Goal: Task Accomplishment & Management: Manage account settings

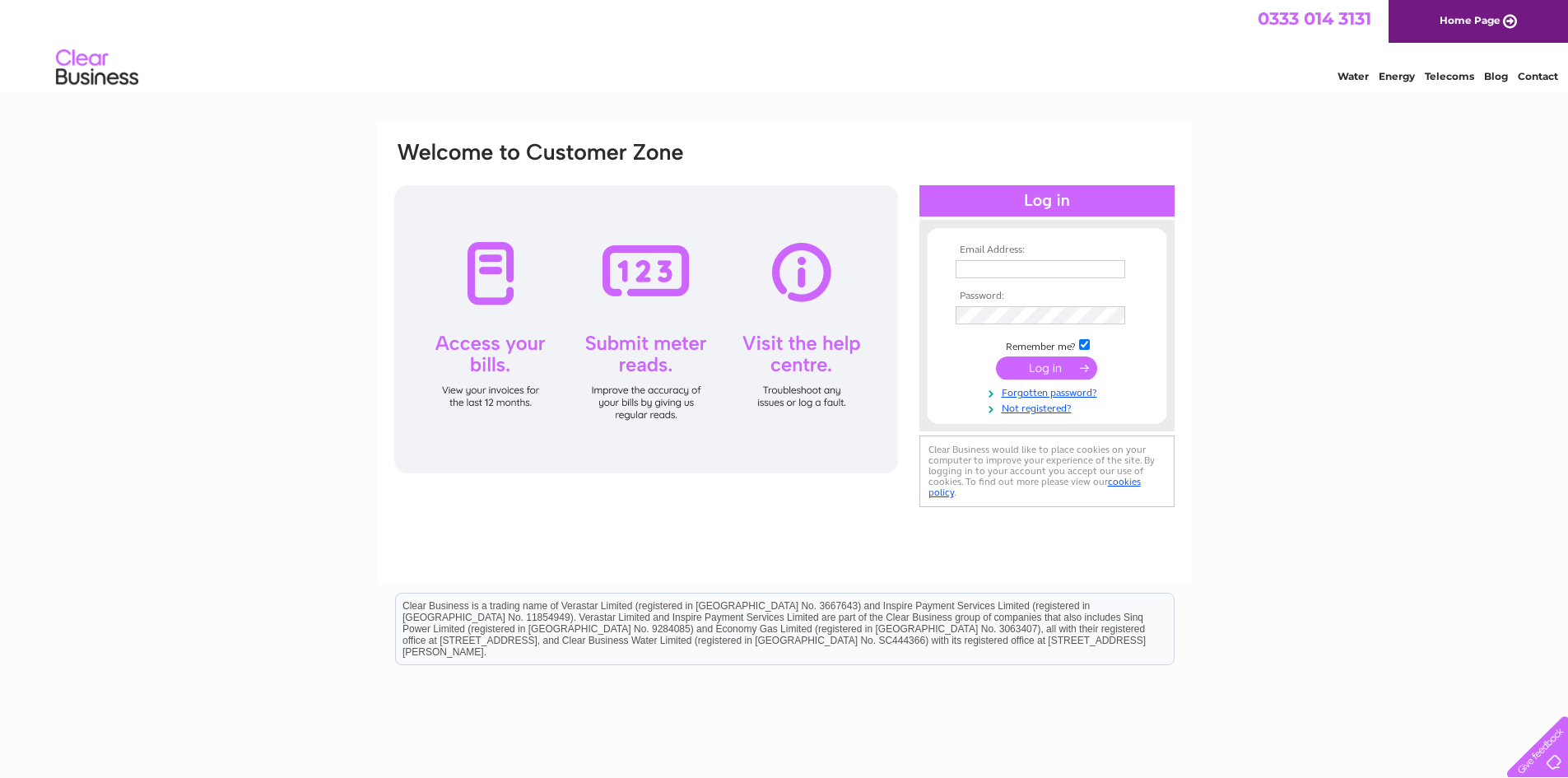
type input "fran.fuoco@btinternet.com"
click at [1060, 356] on input "submit" at bounding box center [1046, 367] width 101 height 23
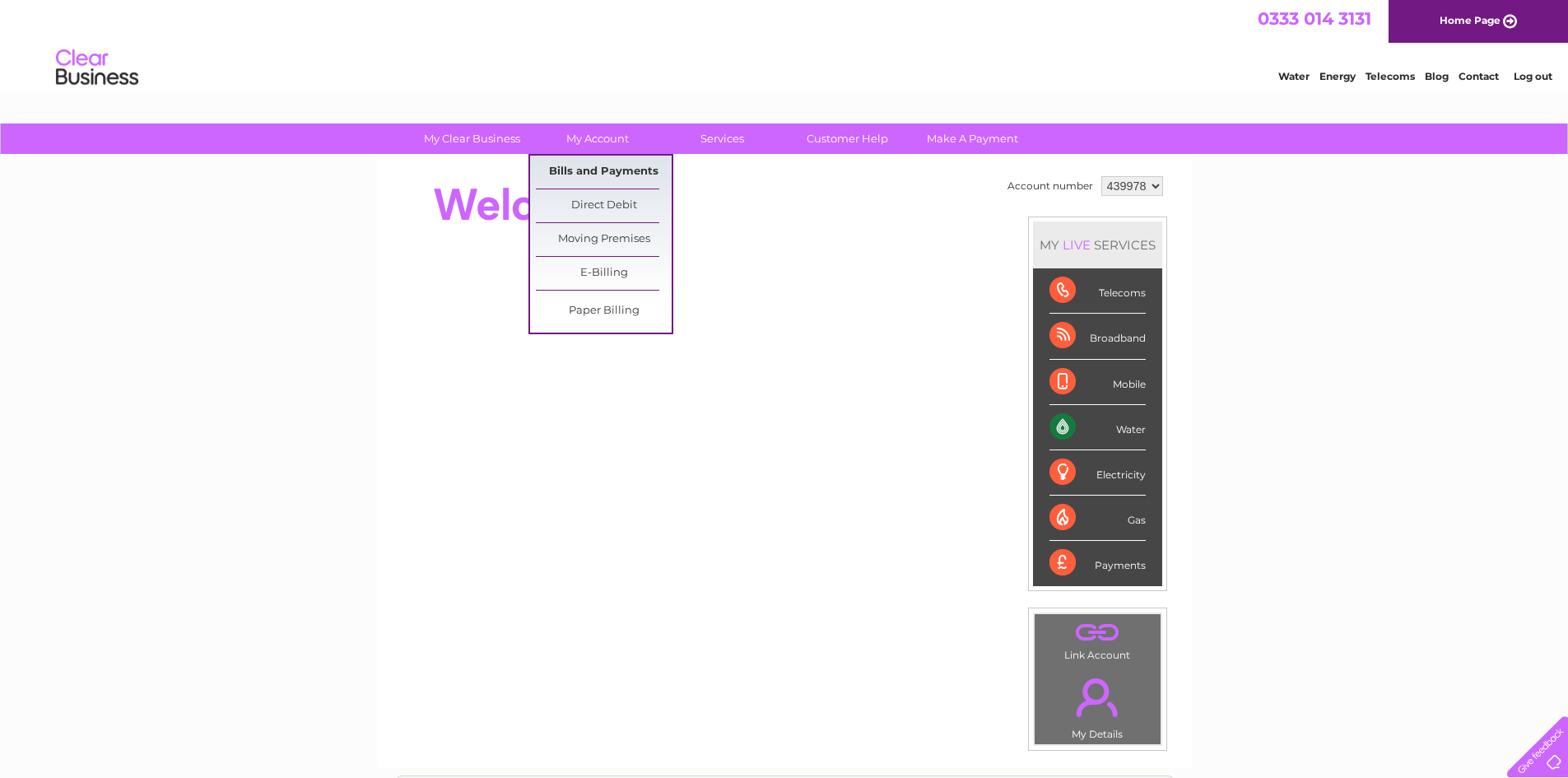
click at [608, 172] on link "Bills and Payments" at bounding box center [603, 171] width 136 height 33
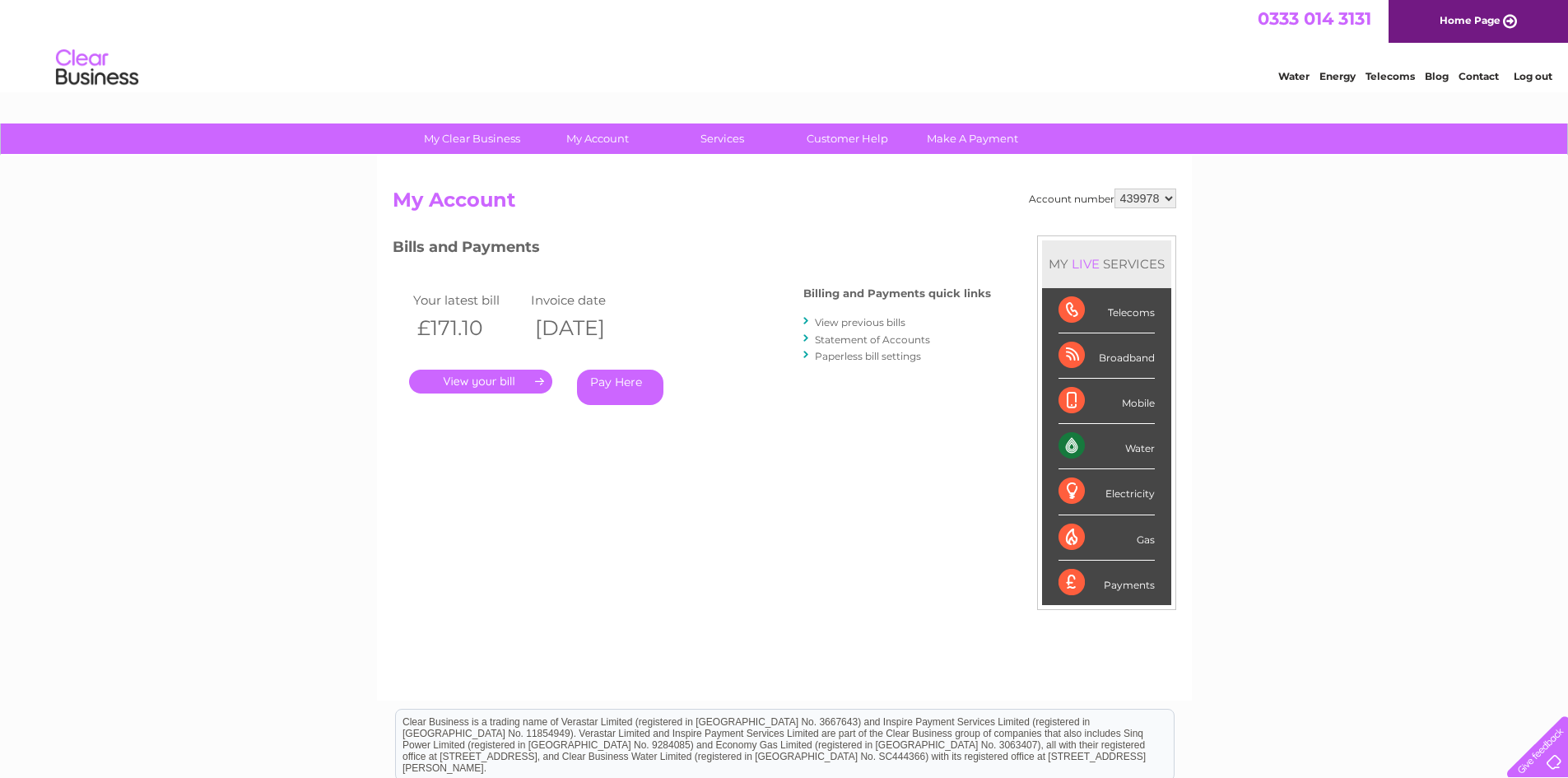
click at [845, 319] on link "View previous bills" at bounding box center [859, 321] width 90 height 13
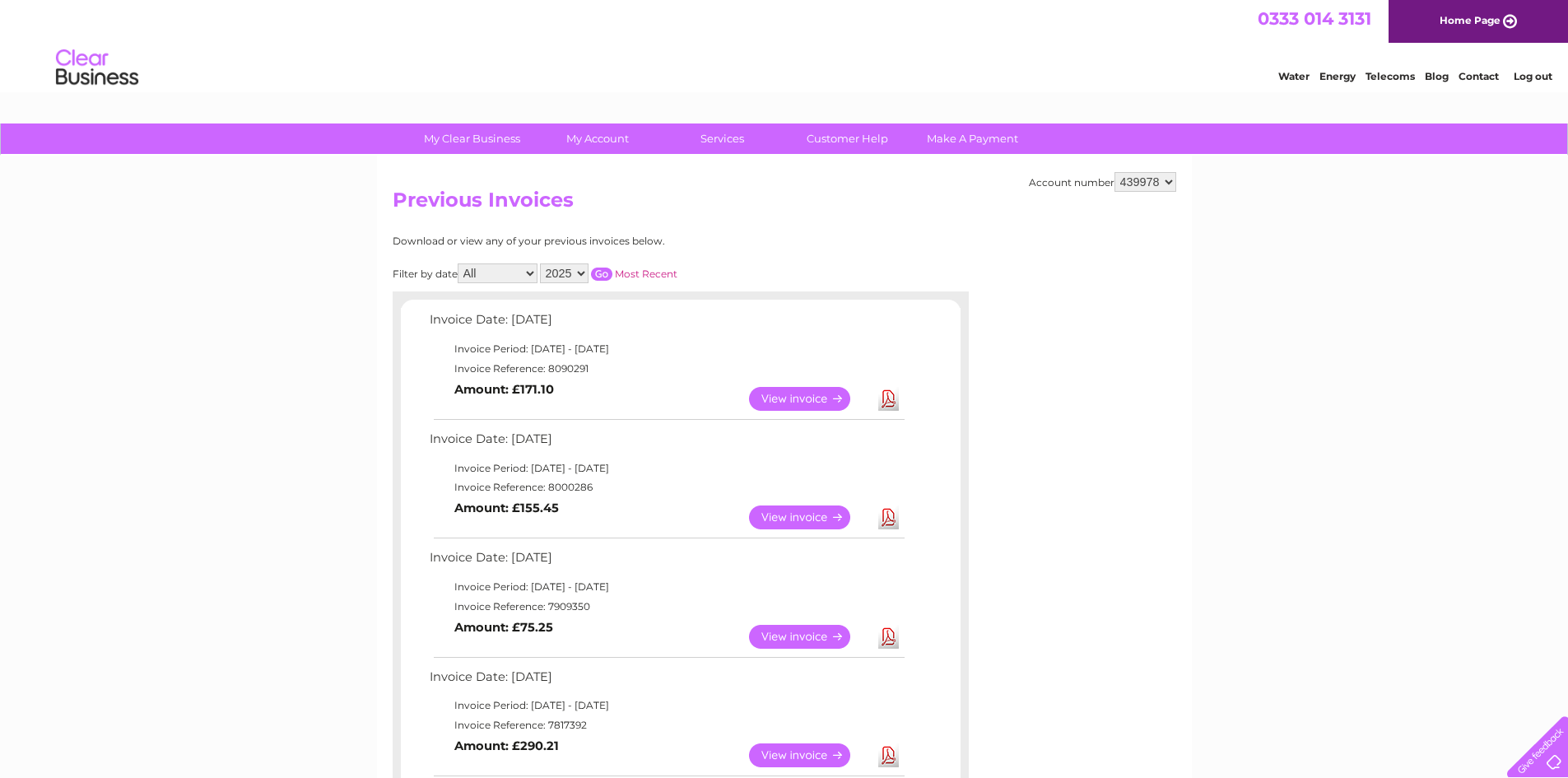
click at [798, 515] on link "View" at bounding box center [808, 517] width 121 height 24
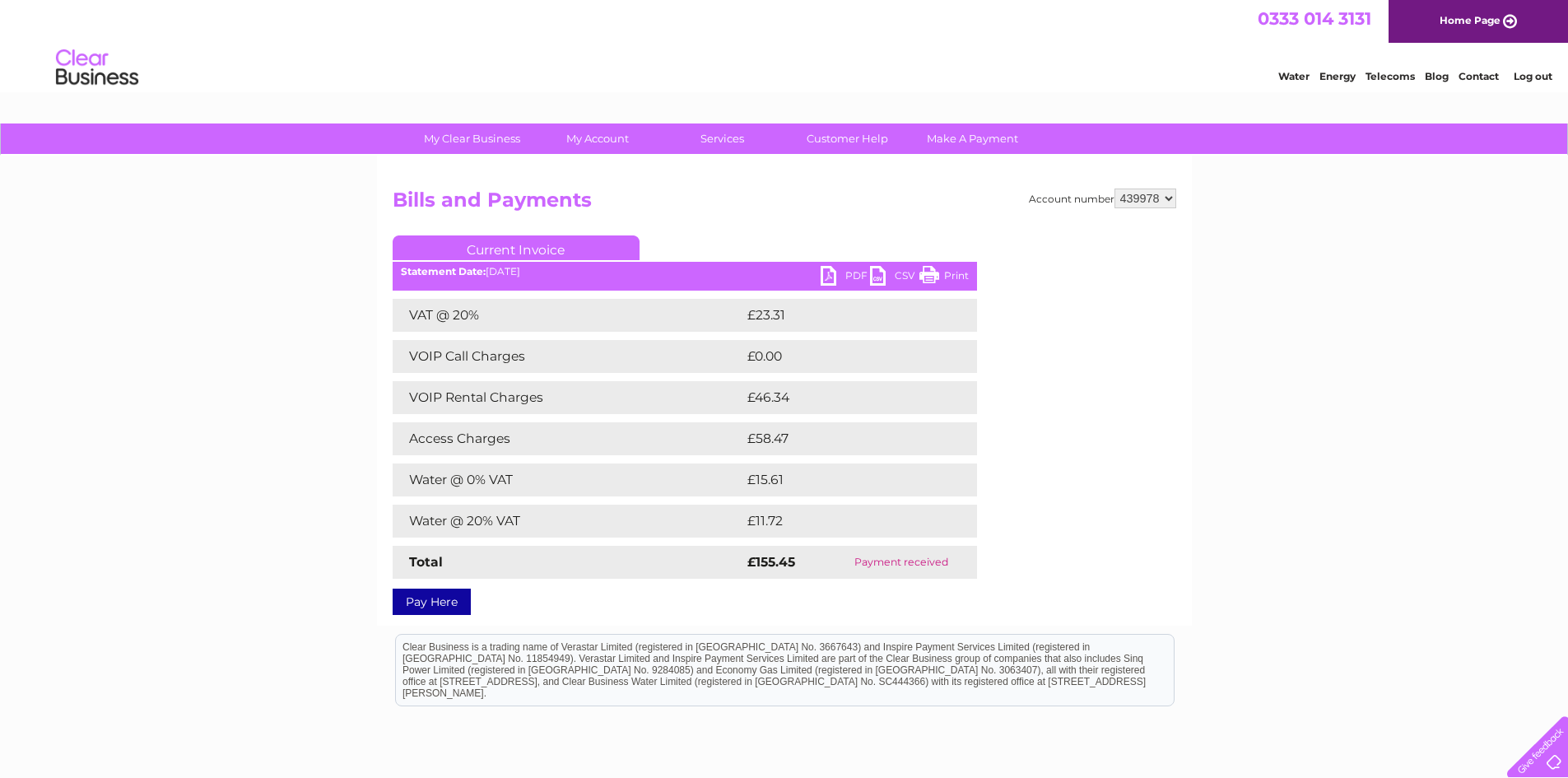
click at [835, 278] on link "PDF" at bounding box center [845, 278] width 50 height 24
